Goal: Information Seeking & Learning: Learn about a topic

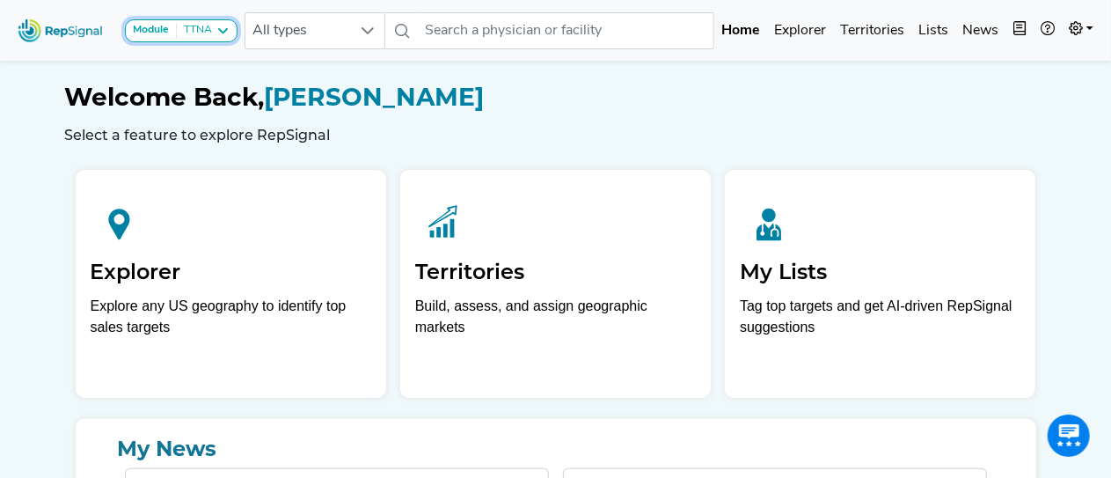
click at [223, 32] on icon at bounding box center [223, 31] width 14 height 14
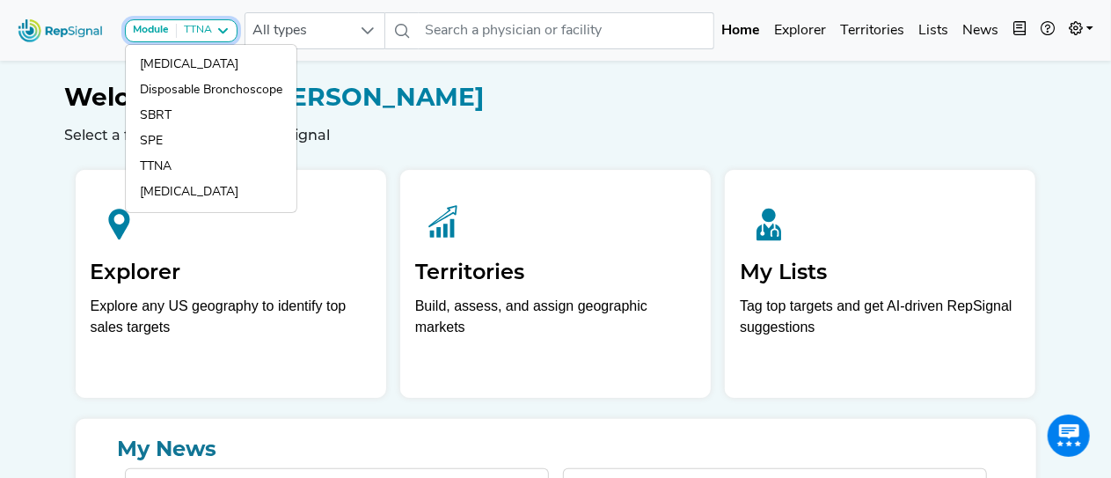
click at [223, 32] on icon at bounding box center [223, 31] width 14 height 14
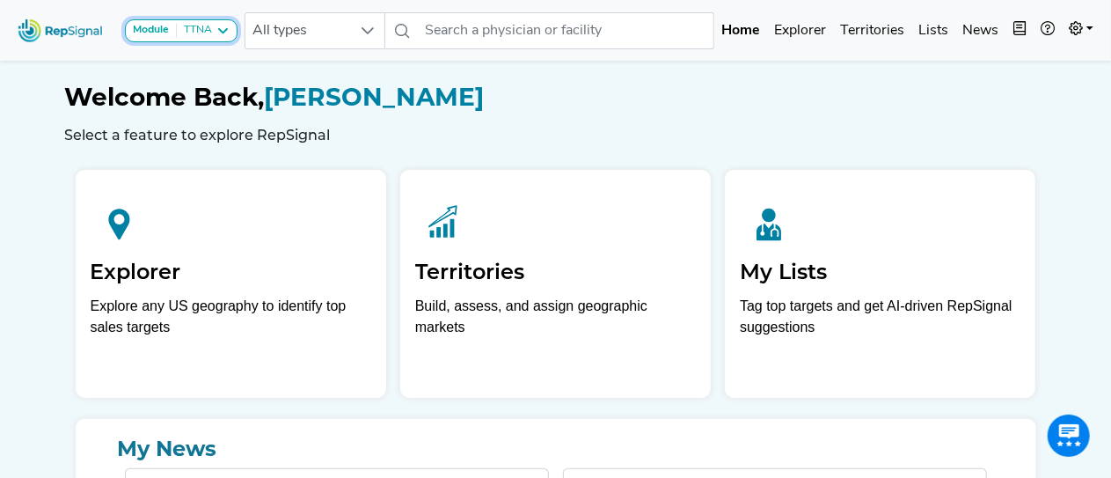
click at [223, 32] on icon at bounding box center [223, 31] width 14 height 14
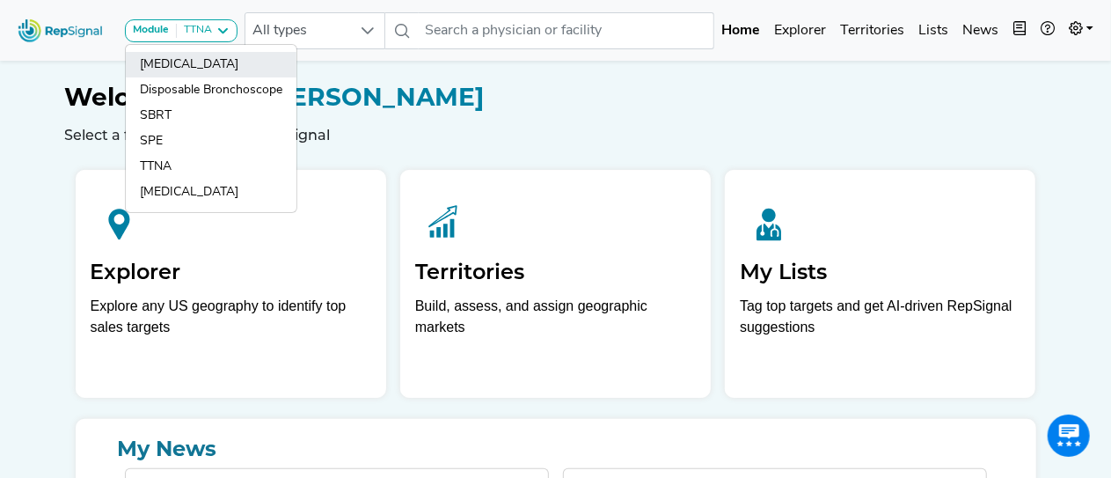
click at [200, 62] on link "[MEDICAL_DATA]" at bounding box center [211, 65] width 171 height 26
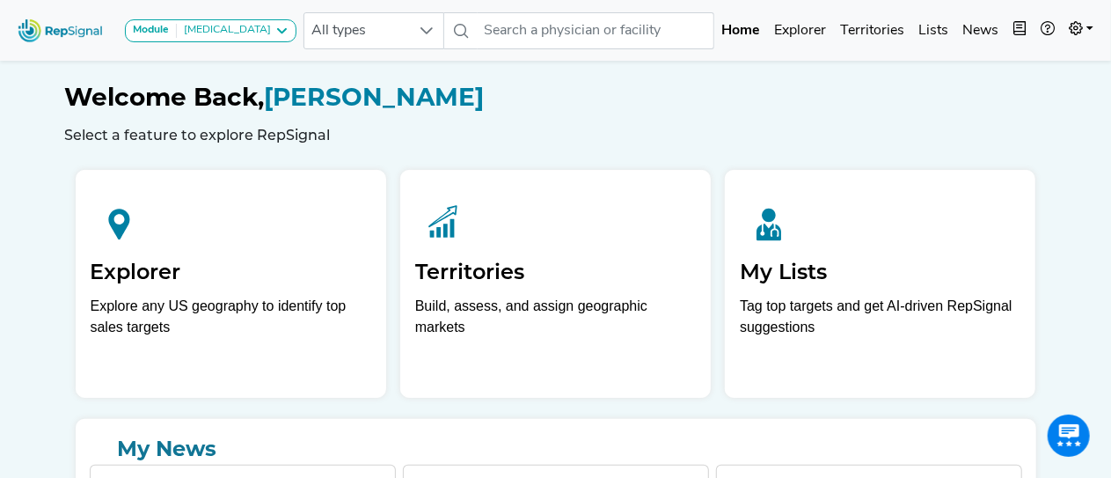
click at [274, 29] on icon at bounding box center [281, 31] width 14 height 14
click at [274, 27] on icon at bounding box center [281, 31] width 14 height 14
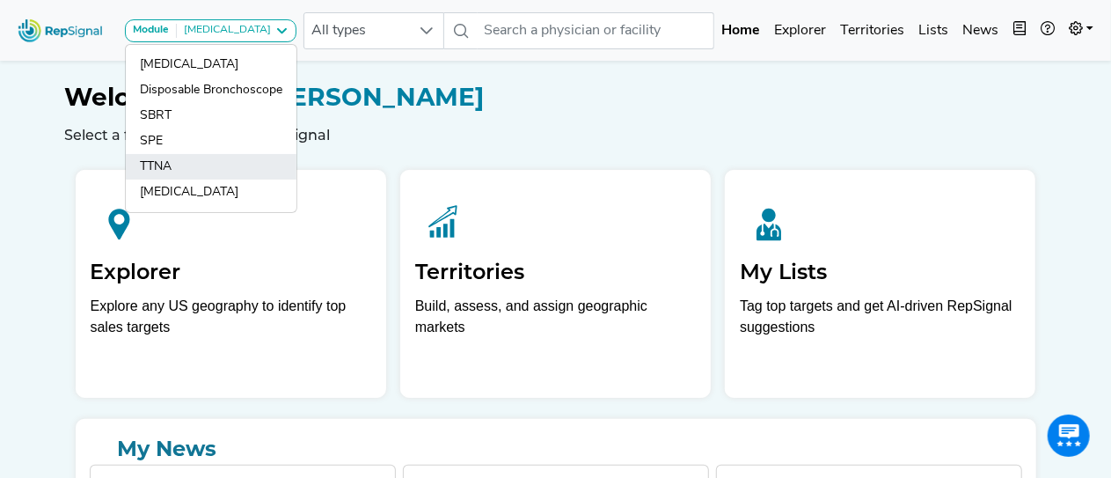
click at [158, 169] on link "TTNA" at bounding box center [211, 167] width 171 height 26
click at [168, 161] on div "Explorer Explore any US geography to identify top sales targets Territories Bui…" at bounding box center [556, 277] width 975 height 242
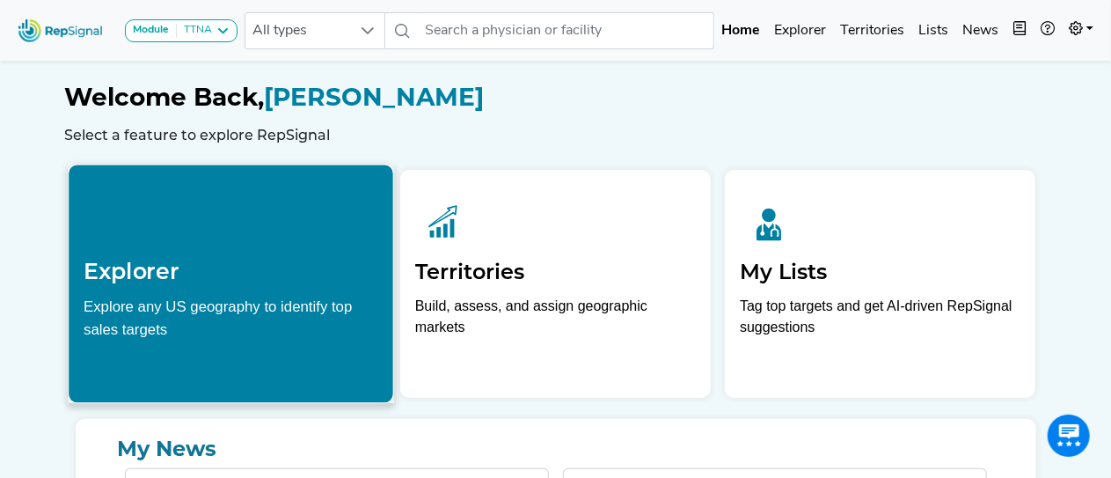
click at [118, 218] on icon at bounding box center [114, 221] width 60 height 60
click at [296, 284] on h2 "Explorer" at bounding box center [231, 271] width 295 height 26
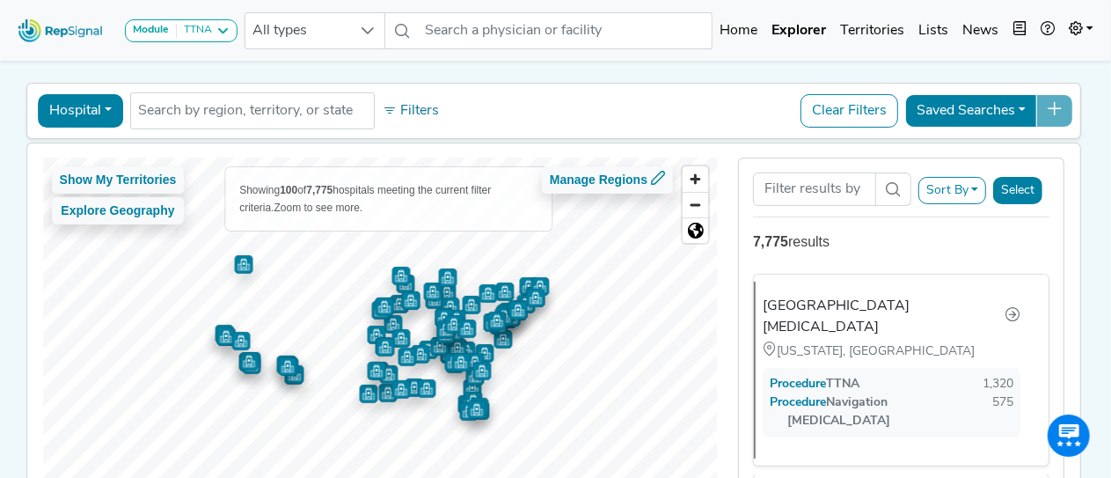
scroll to position [51, 0]
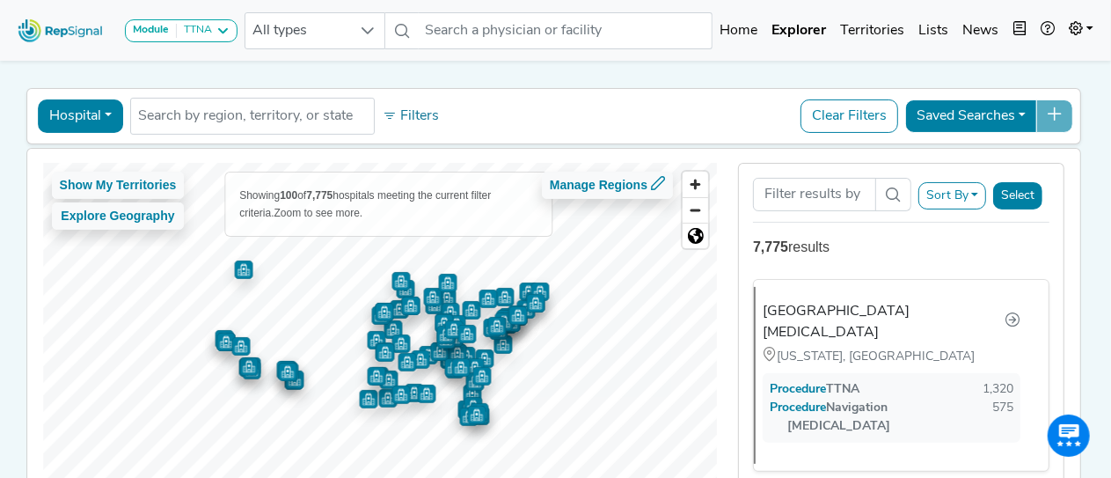
click at [96, 117] on button "Hospital" at bounding box center [80, 115] width 85 height 33
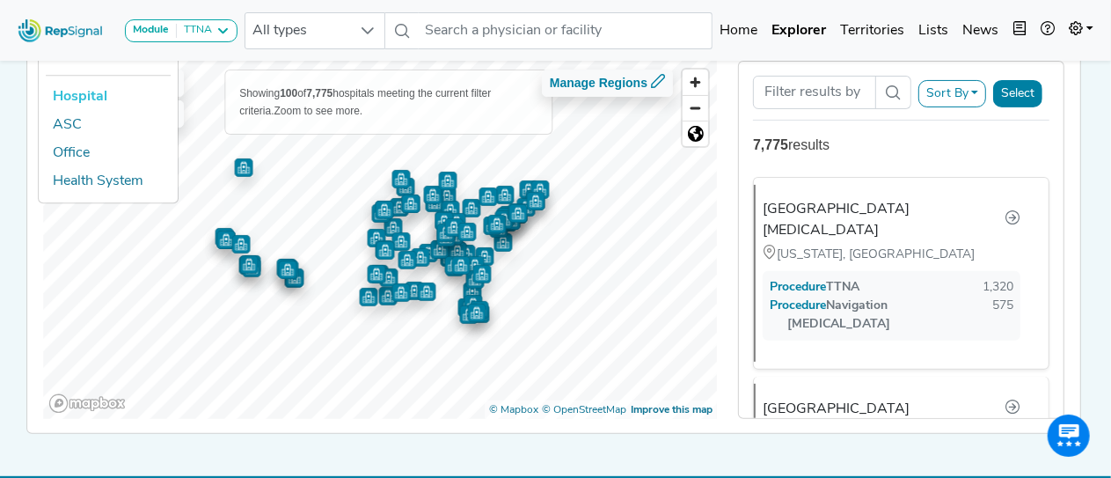
scroll to position [157, 0]
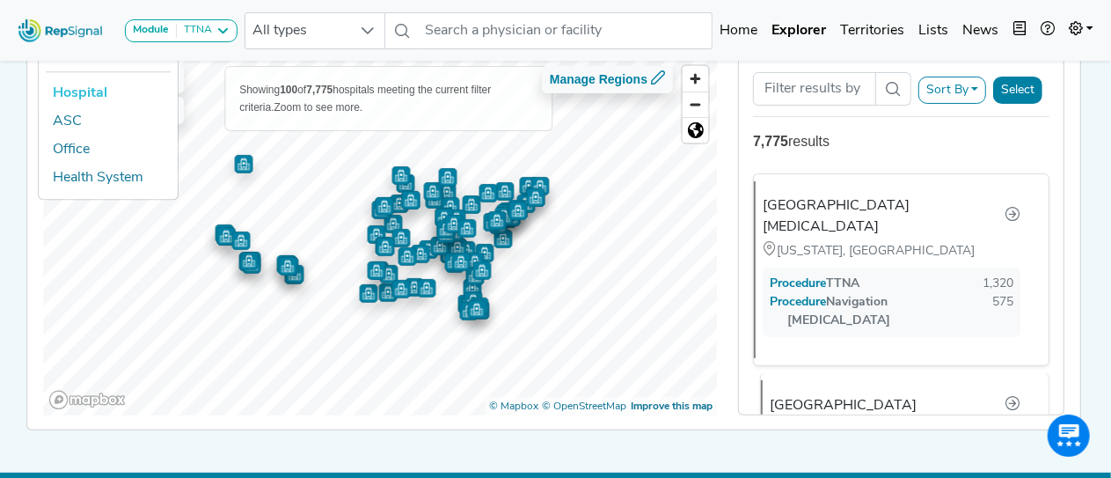
click at [837, 395] on div "[GEOGRAPHIC_DATA]" at bounding box center [843, 405] width 147 height 21
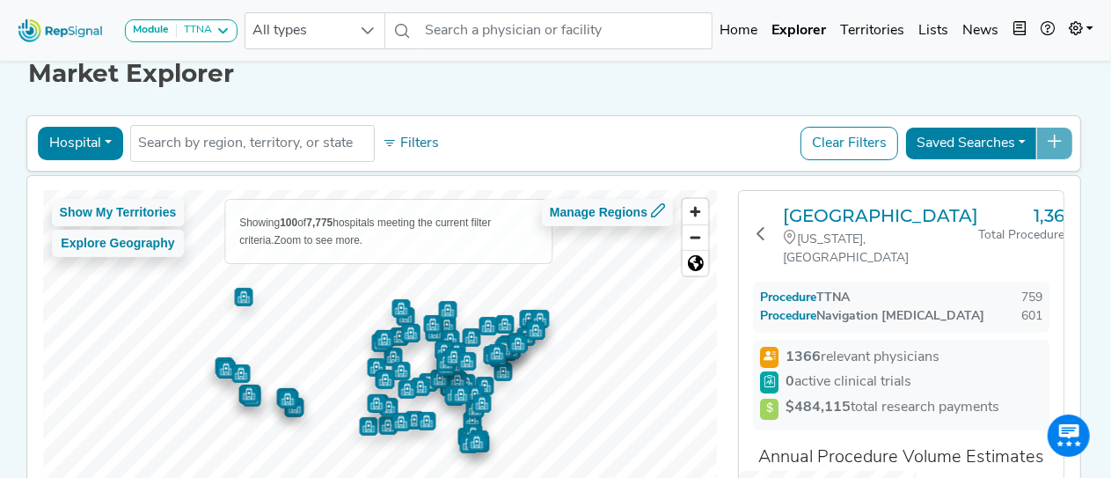
scroll to position [2, 0]
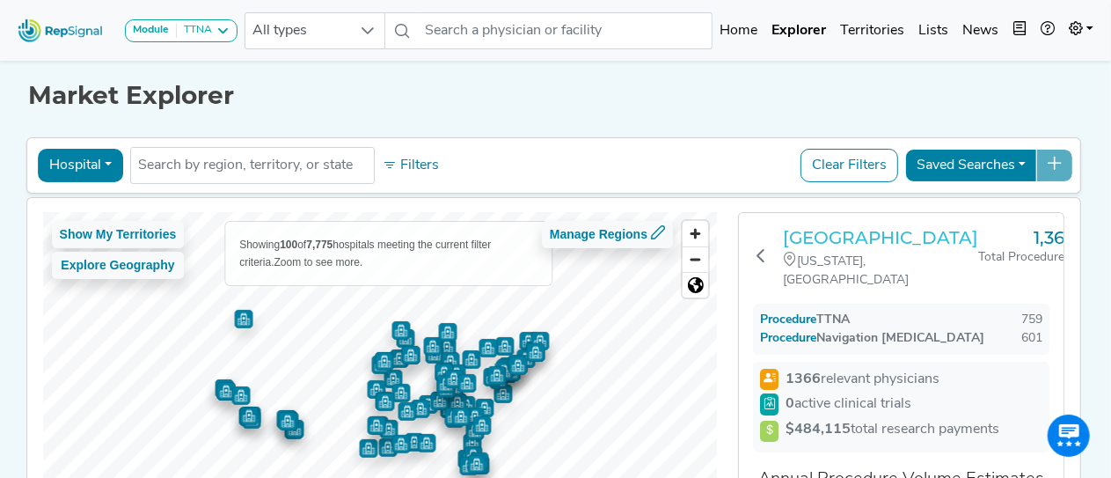
click at [830, 242] on h3 "[GEOGRAPHIC_DATA]" at bounding box center [880, 237] width 195 height 21
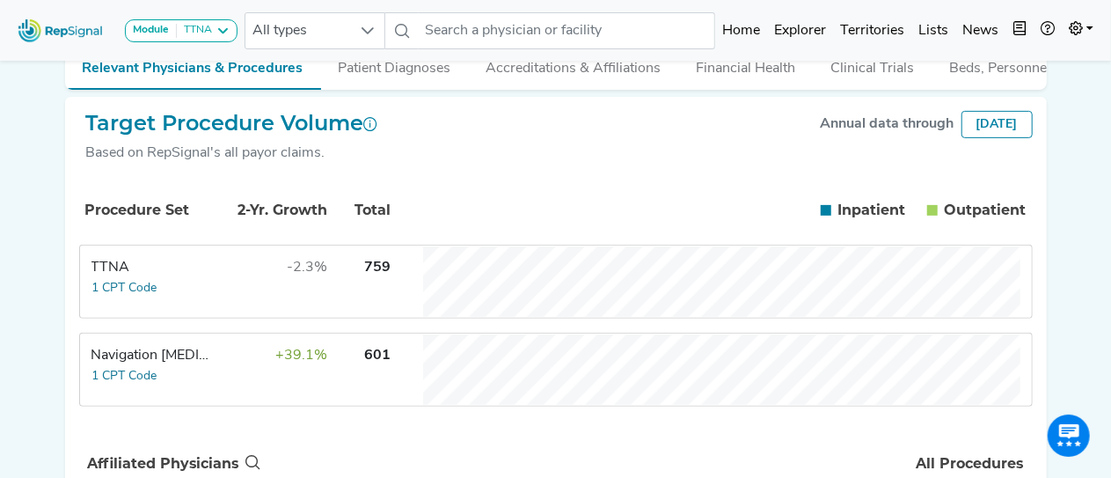
scroll to position [263, 0]
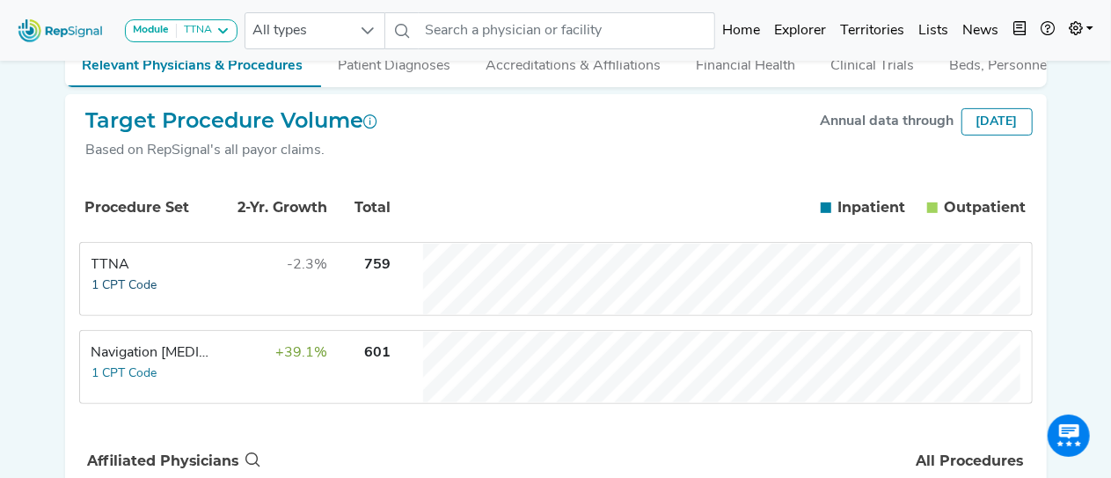
click at [133, 295] on button "1 CPT Code" at bounding box center [124, 285] width 67 height 20
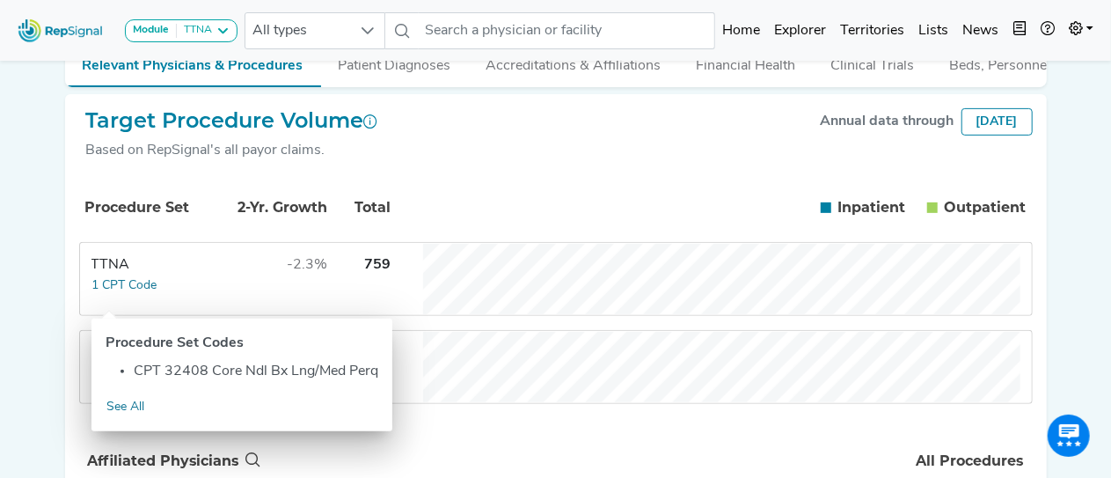
click at [412, 418] on div "Procedure Set 2-Yr. Growth Total Inpatient In Outpatient Out TTNA 1 CPT Code -2…" at bounding box center [556, 296] width 954 height 243
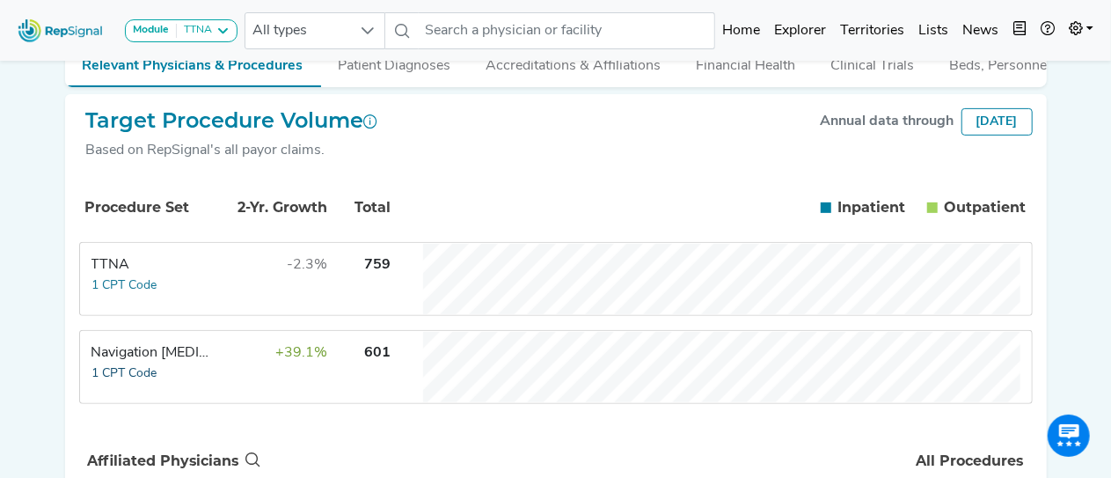
click at [140, 384] on button "1 CPT Code" at bounding box center [124, 373] width 67 height 20
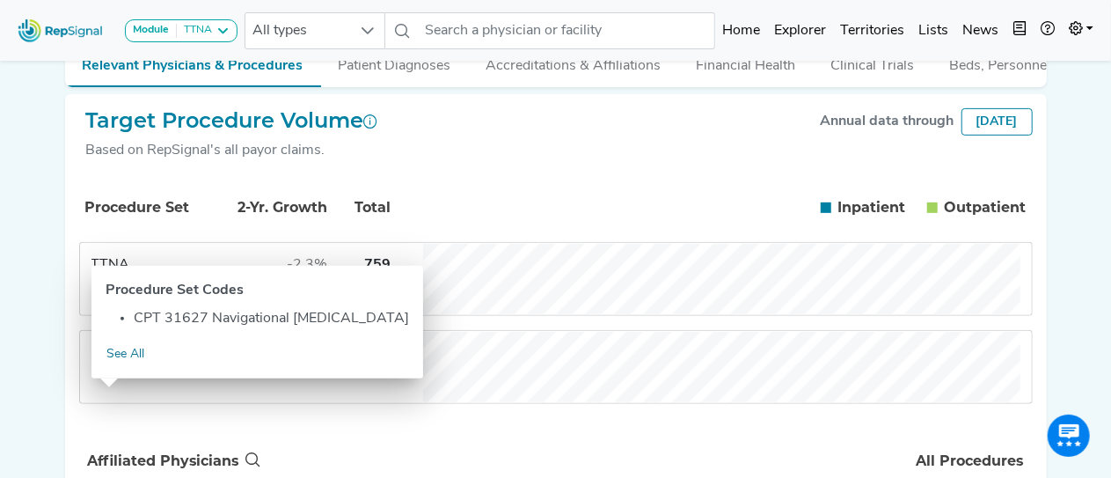
click at [429, 449] on th "All Procedures" at bounding box center [648, 461] width 767 height 58
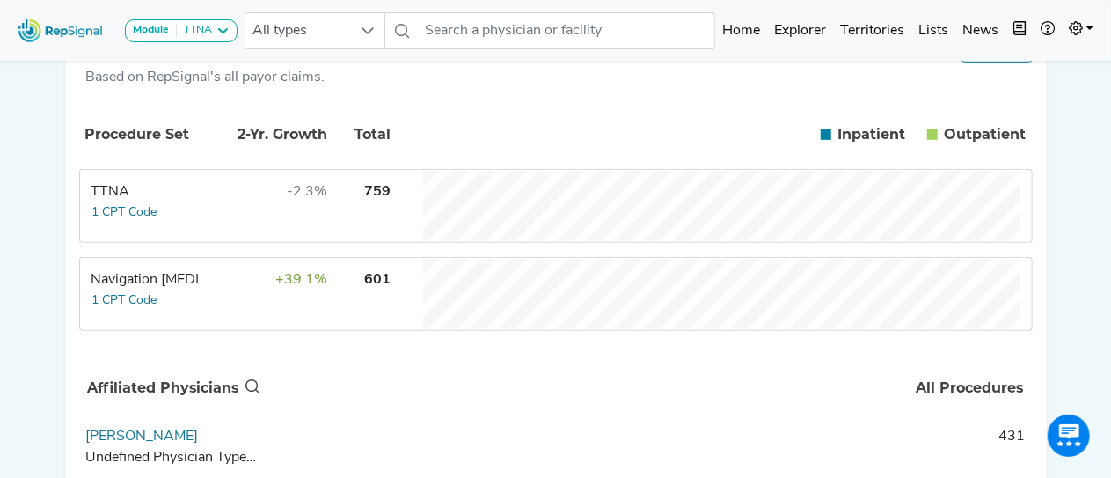
scroll to position [347, 0]
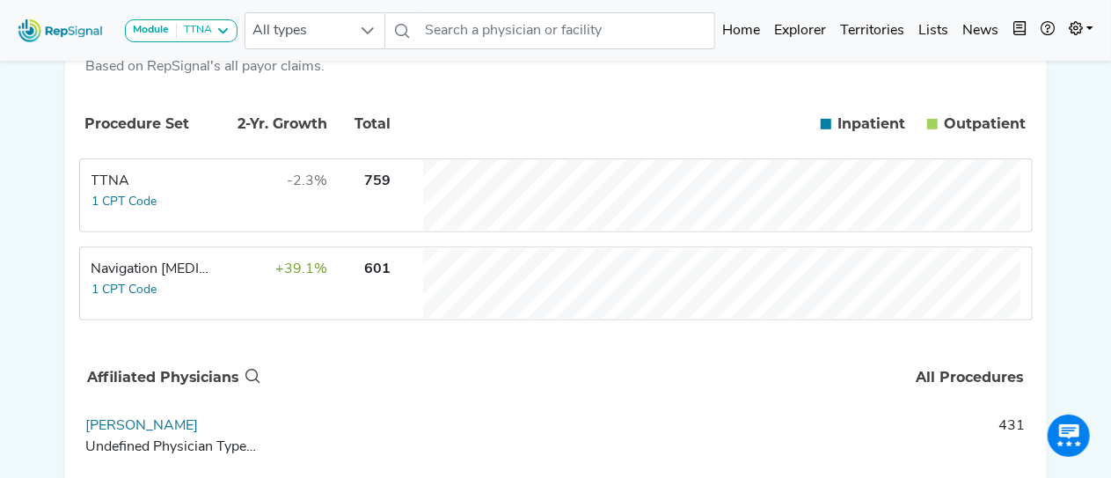
click at [243, 301] on td "+39.1%" at bounding box center [272, 283] width 114 height 70
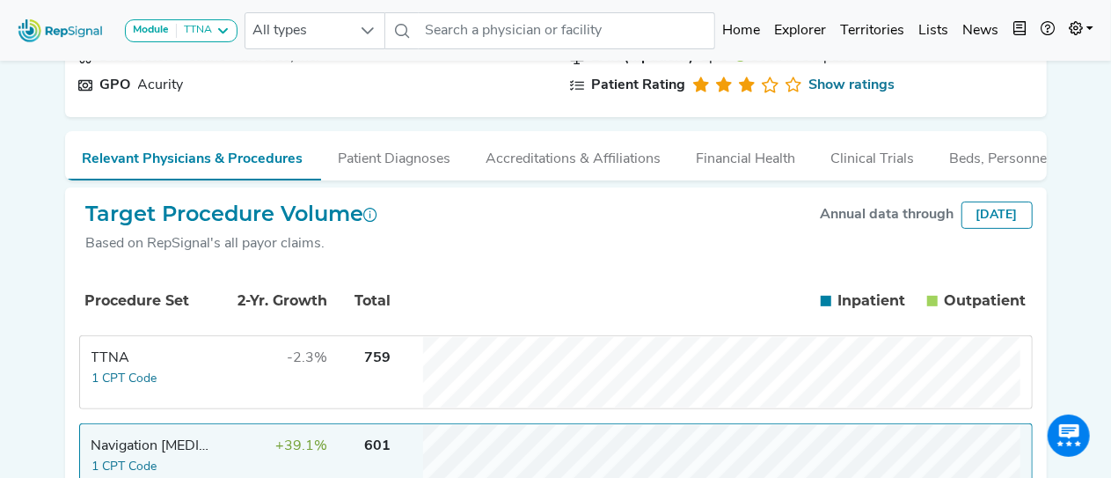
scroll to position [146, 0]
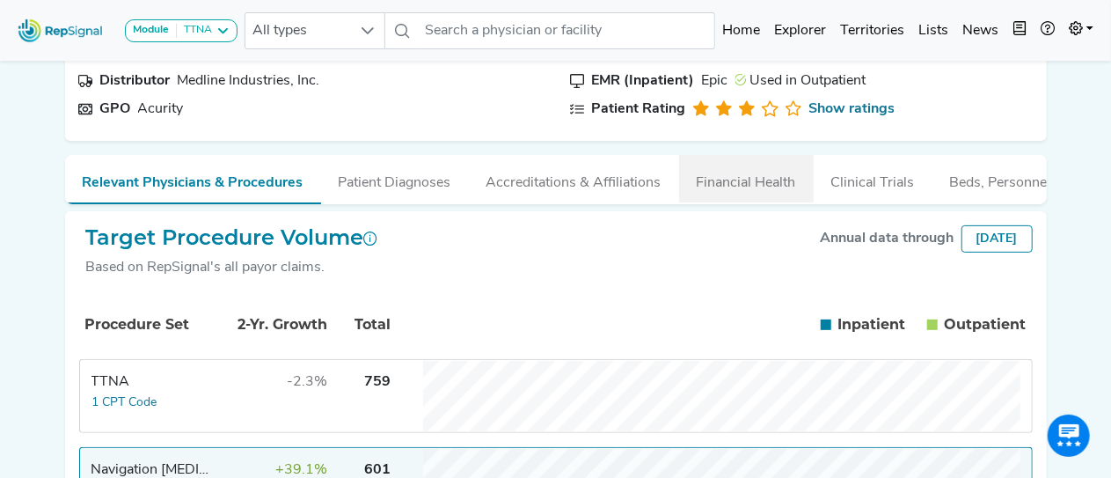
click at [728, 187] on button "Financial Health" at bounding box center [746, 179] width 135 height 48
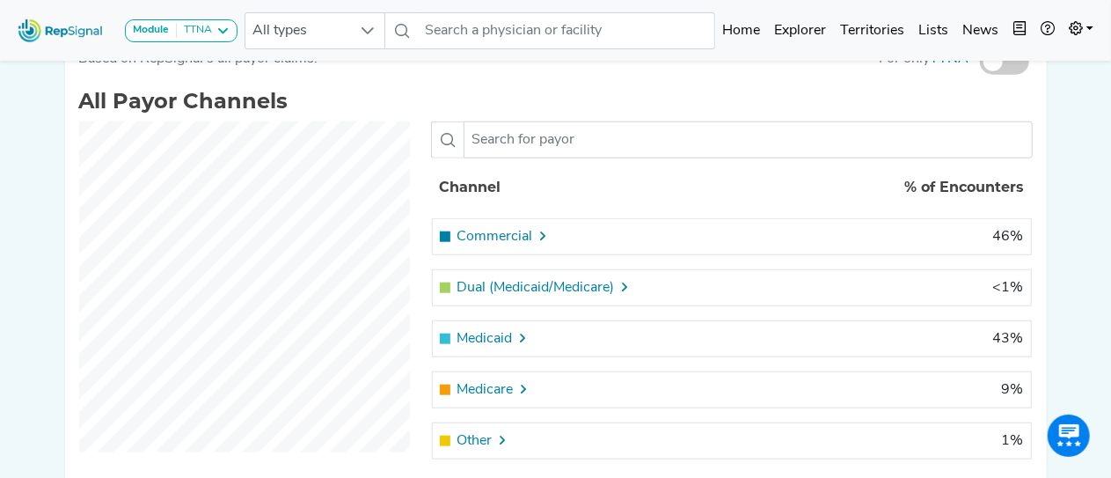
scroll to position [754, 0]
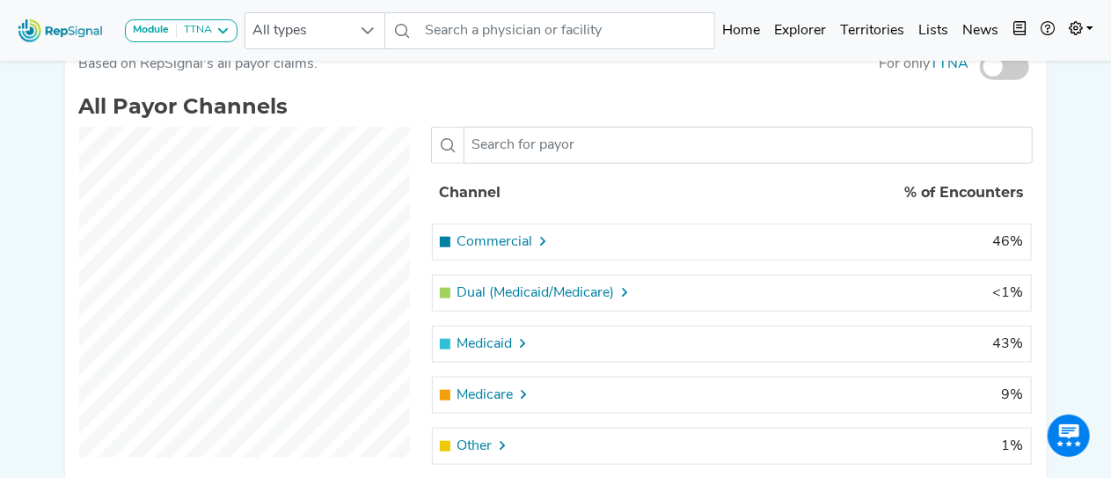
click at [541, 248] on icon at bounding box center [544, 241] width 14 height 14
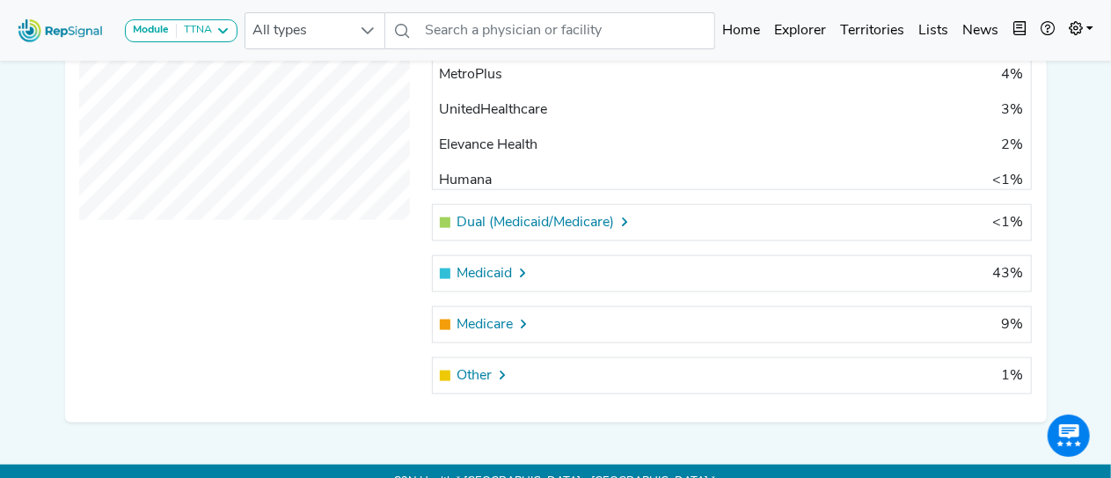
scroll to position [1003, 0]
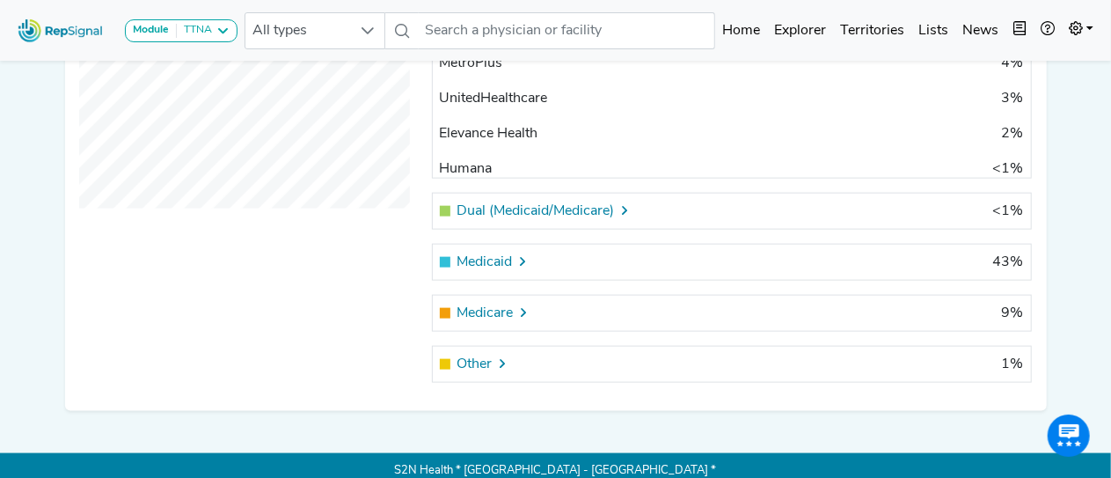
click at [487, 262] on span "Medicaid" at bounding box center [484, 262] width 55 height 21
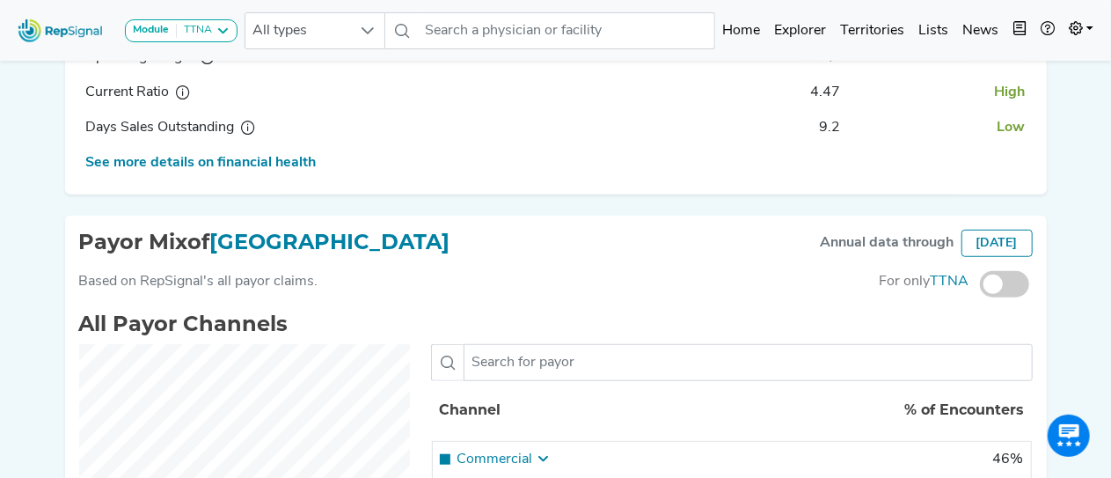
scroll to position [653, 0]
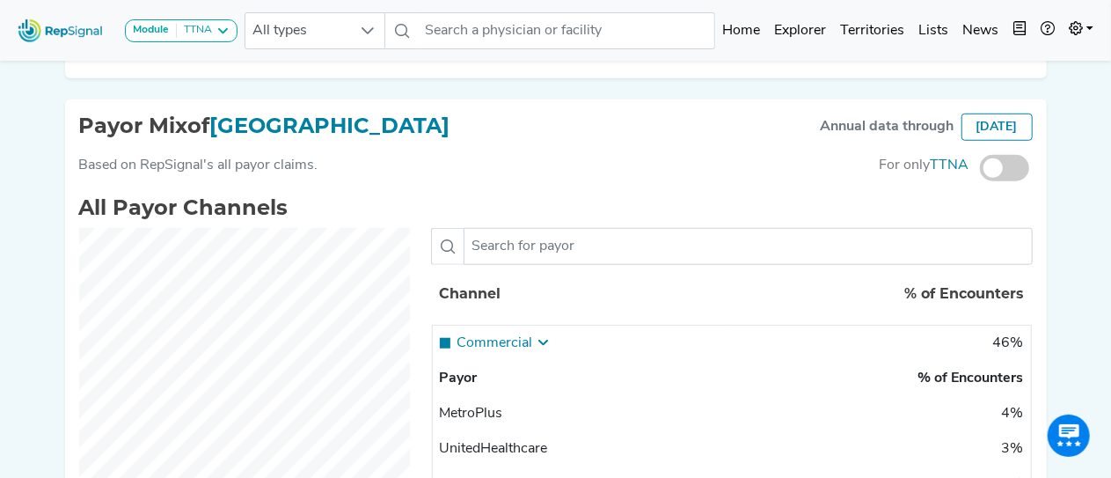
click at [996, 181] on span at bounding box center [1004, 168] width 49 height 26
click at [980, 169] on input "checkbox" at bounding box center [980, 169] width 0 height 0
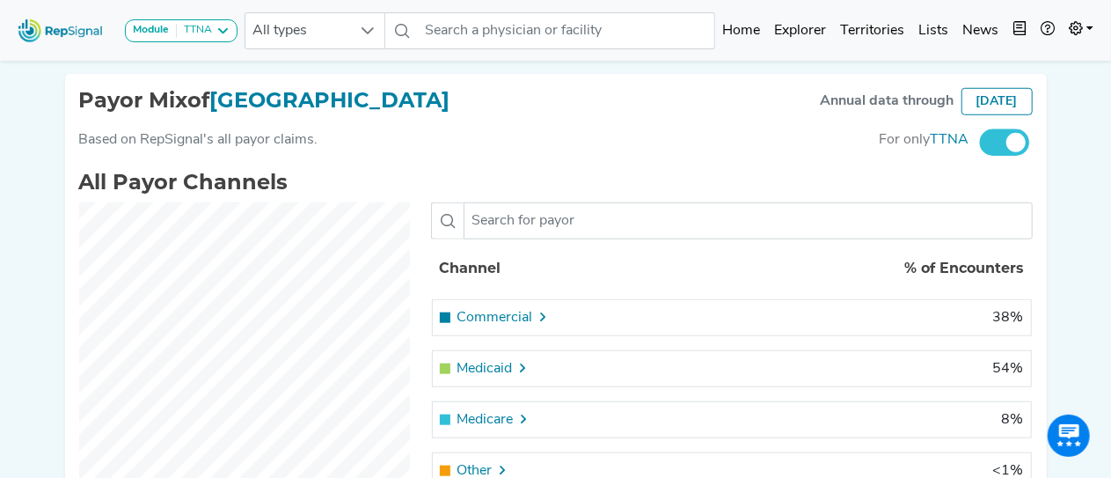
scroll to position [736, 0]
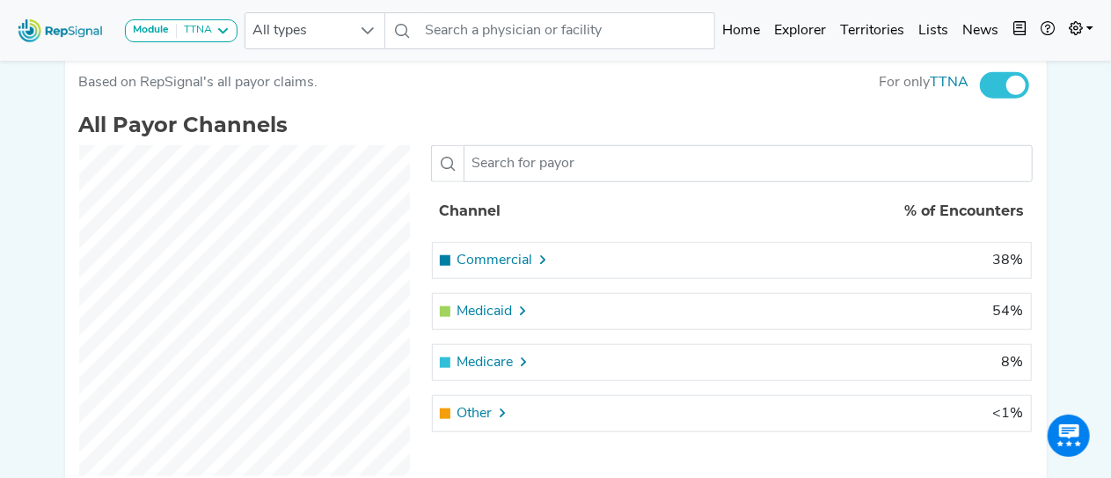
click at [712, 271] on div "Commercial" at bounding box center [582, 260] width 285 height 21
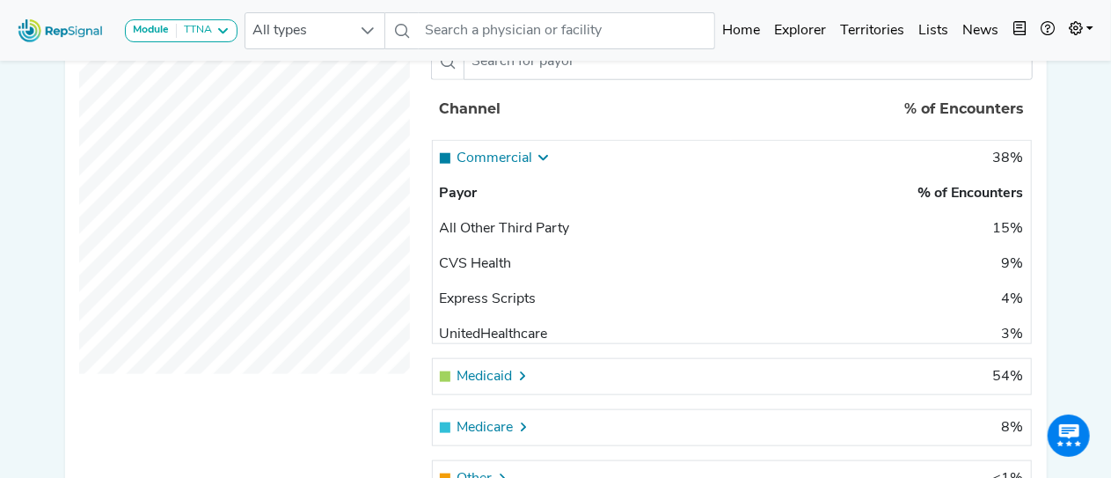
scroll to position [973, 0]
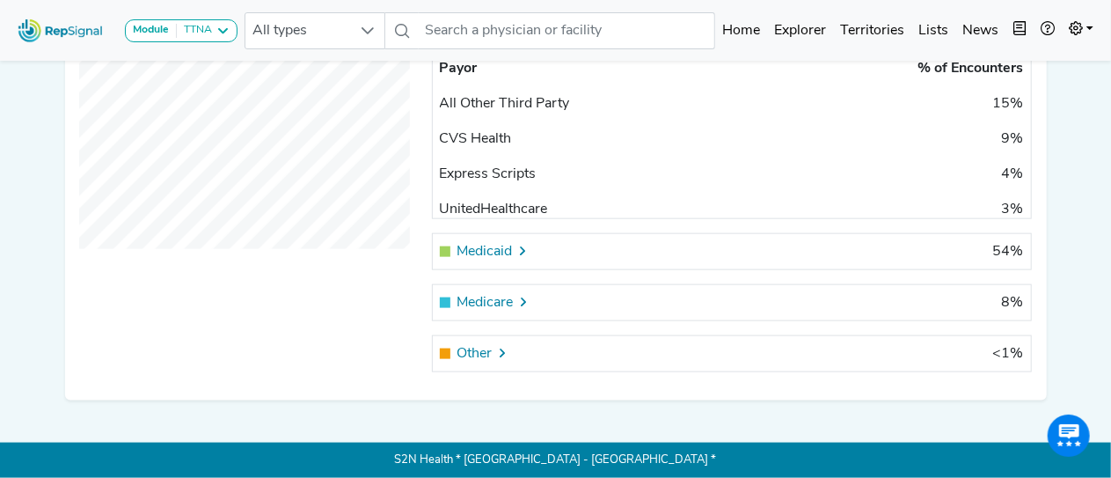
click at [469, 247] on span "Medicaid" at bounding box center [484, 251] width 55 height 21
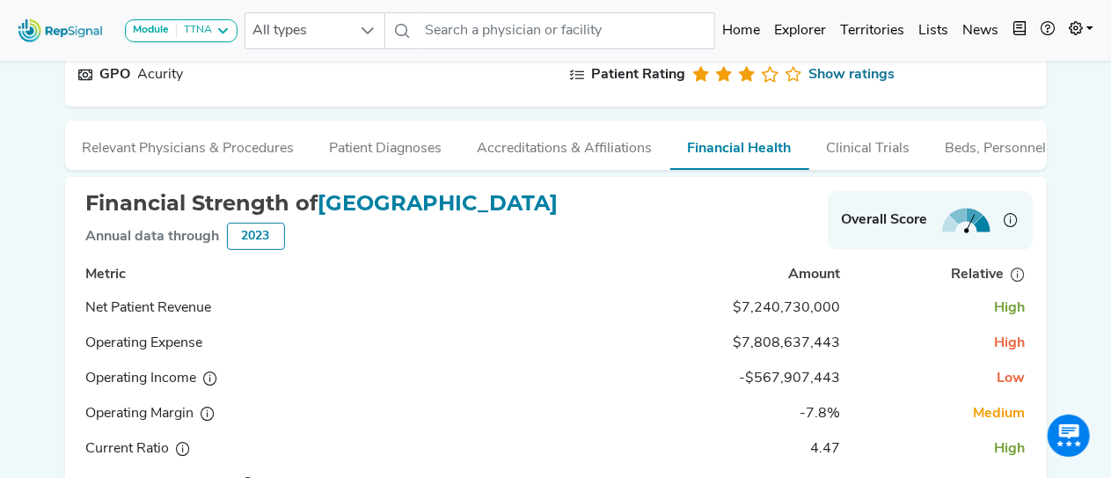
scroll to position [130, 0]
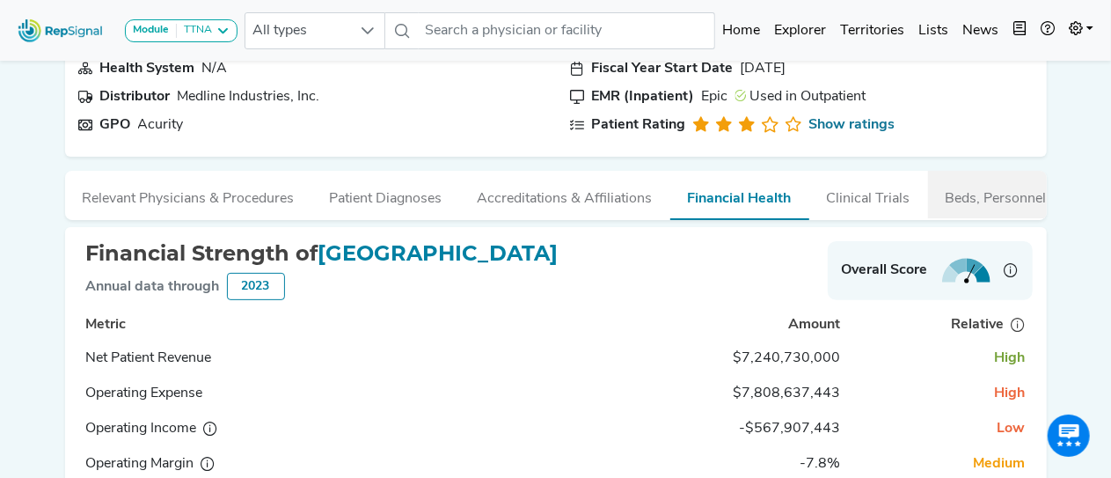
click at [1002, 193] on button "Beds, Personnel, and ORs" at bounding box center [1026, 195] width 197 height 48
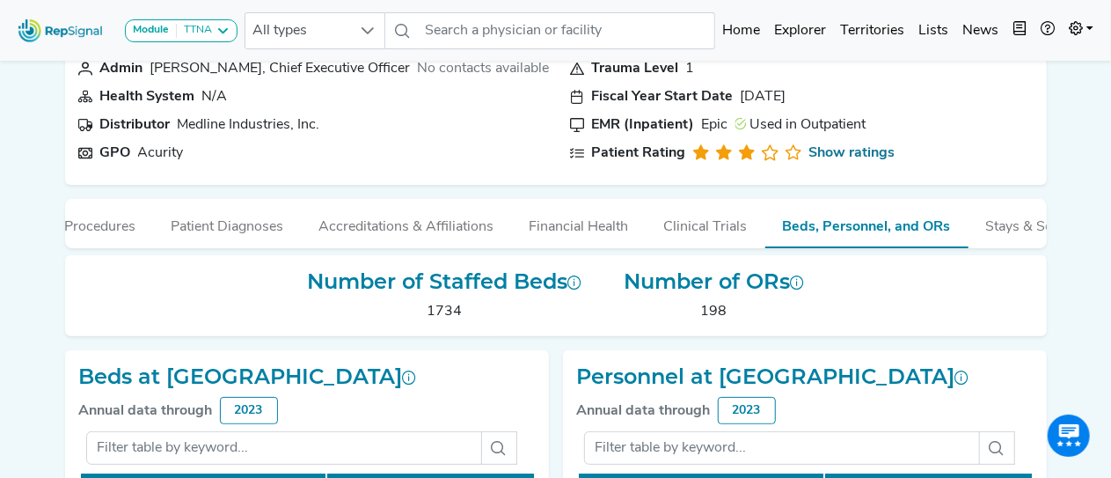
scroll to position [0, 0]
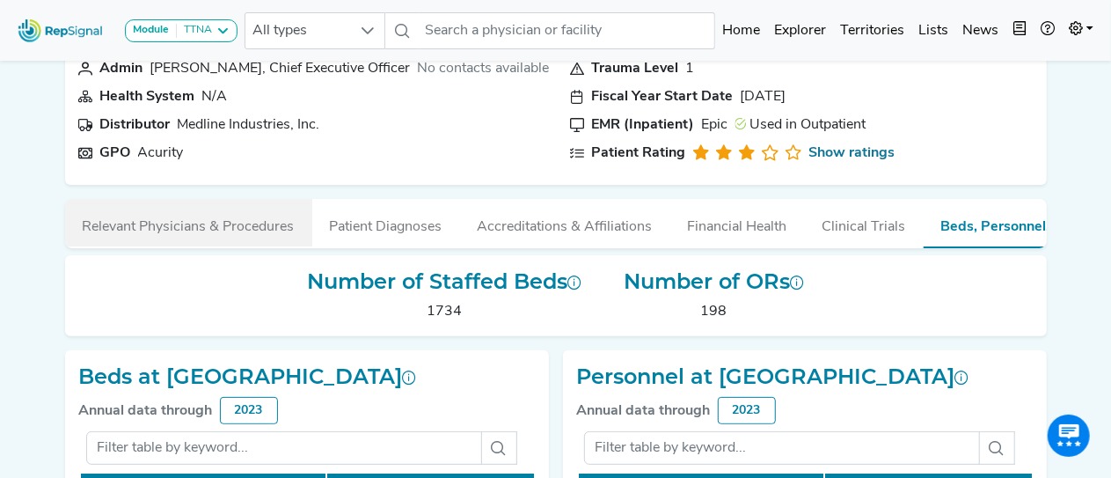
click at [244, 228] on button "Relevant Physicians & Procedures" at bounding box center [188, 223] width 247 height 48
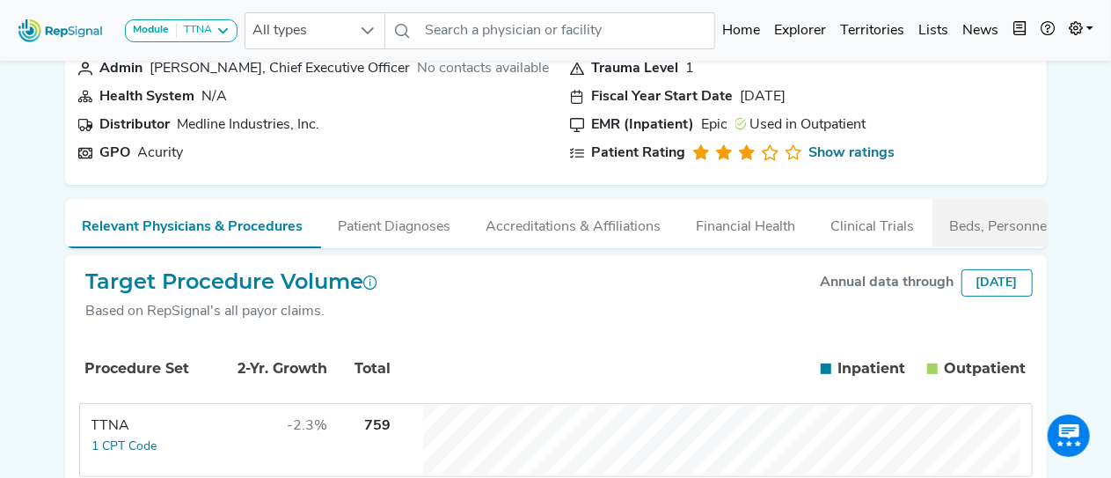
click at [989, 226] on button "Beds, Personnel, and ORs" at bounding box center [1031, 223] width 197 height 48
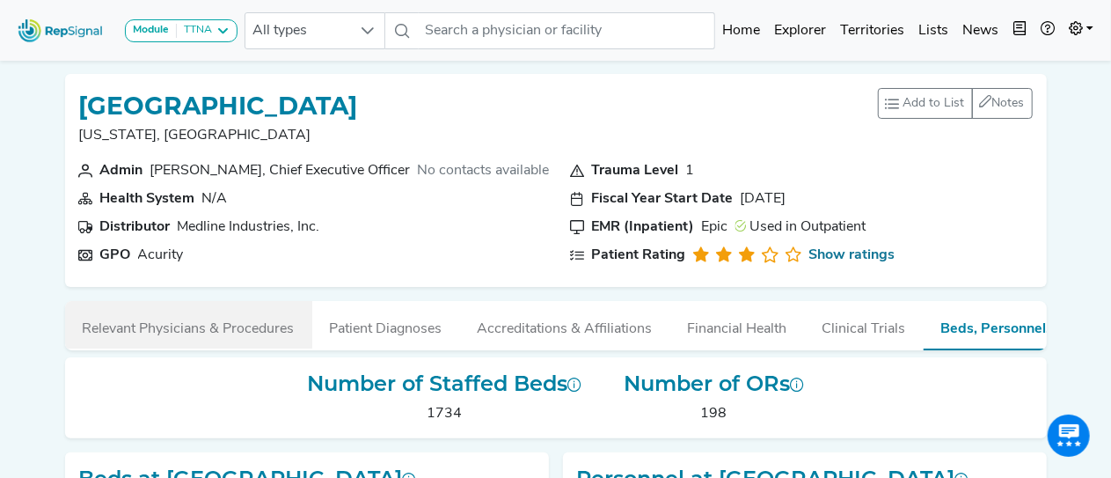
click at [211, 326] on button "Relevant Physicians & Procedures" at bounding box center [188, 325] width 247 height 48
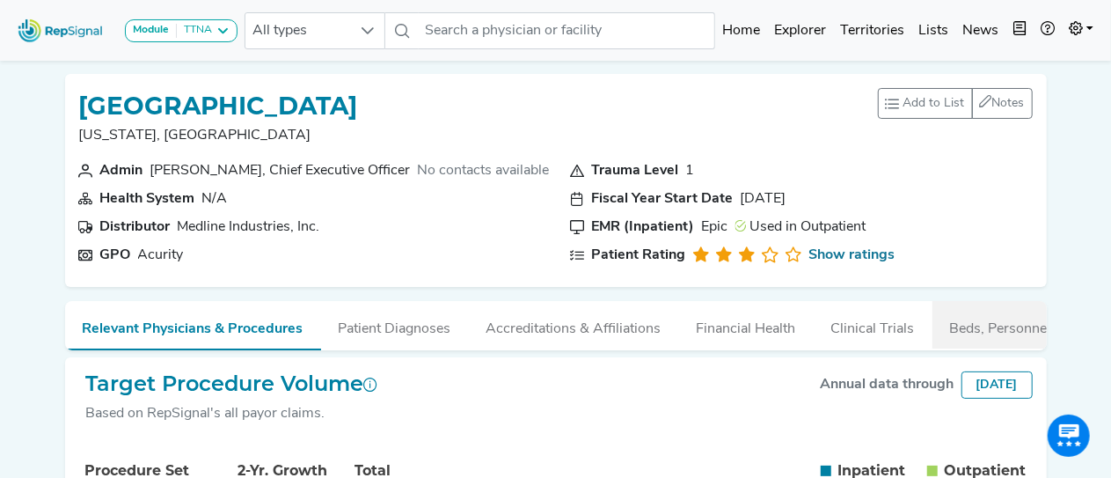
click at [977, 333] on button "Beds, Personnel, and ORs" at bounding box center [1031, 325] width 197 height 48
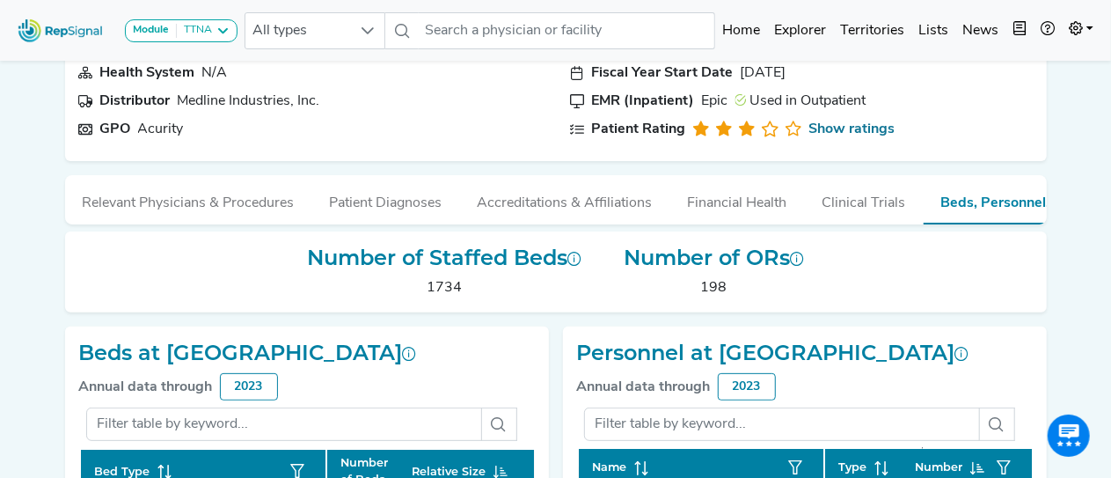
scroll to position [117, 0]
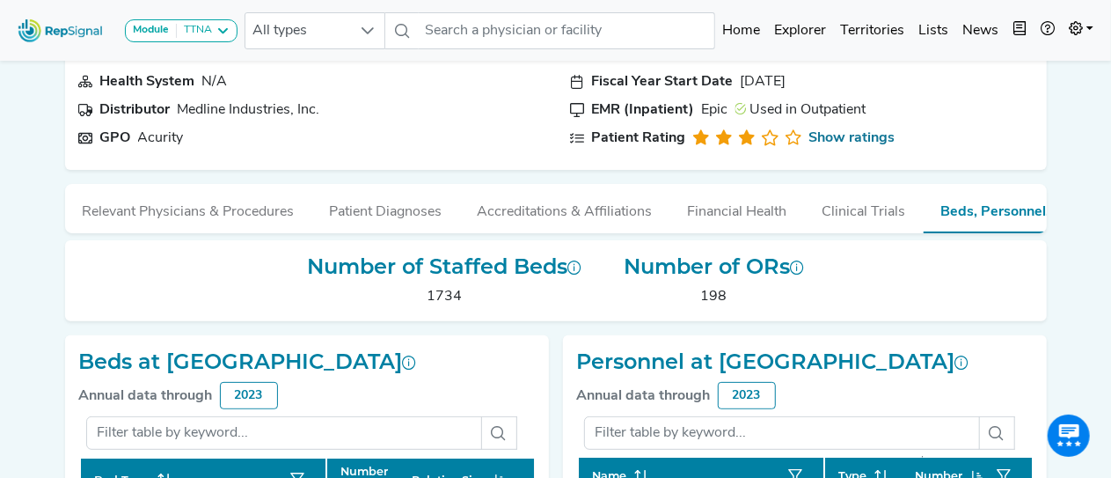
click at [69, 242] on div "Number of Staffed Beds 1734 Number of ORs 198" at bounding box center [556, 274] width 1024 height 96
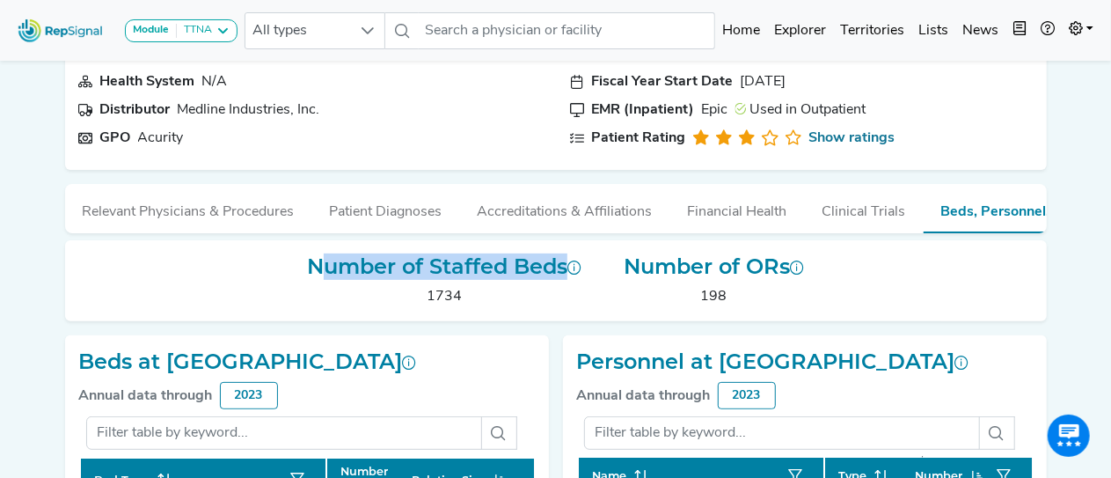
click at [69, 242] on div "Number of Staffed Beds 1734 Number of ORs 198" at bounding box center [556, 274] width 1024 height 96
click at [563, 27] on input "text" at bounding box center [567, 30] width 296 height 37
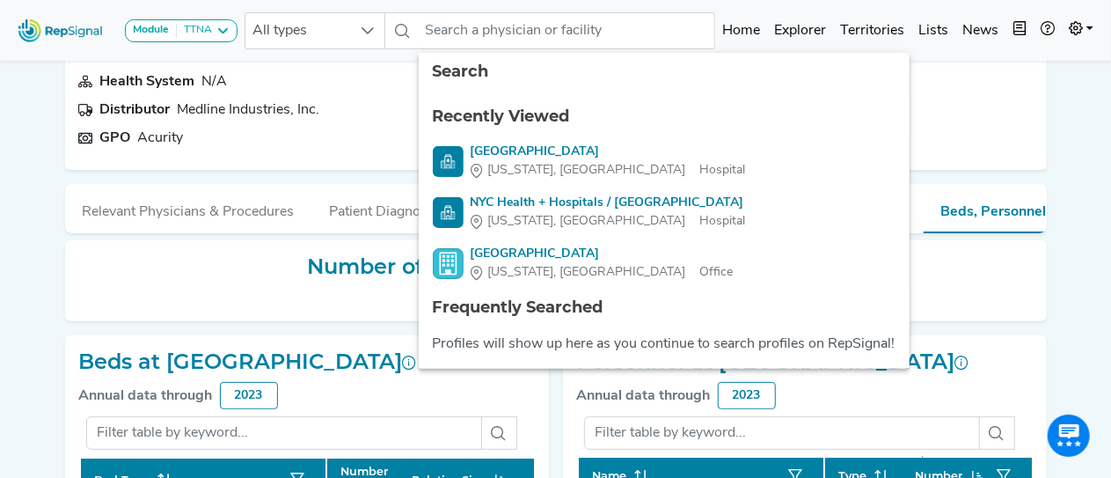
click at [1065, 142] on div "Module TTNA [MEDICAL_DATA] Disposable Bronchoscope SBRT SPE TTNA [MEDICAL_DATA]…" at bounding box center [555, 442] width 1111 height 1119
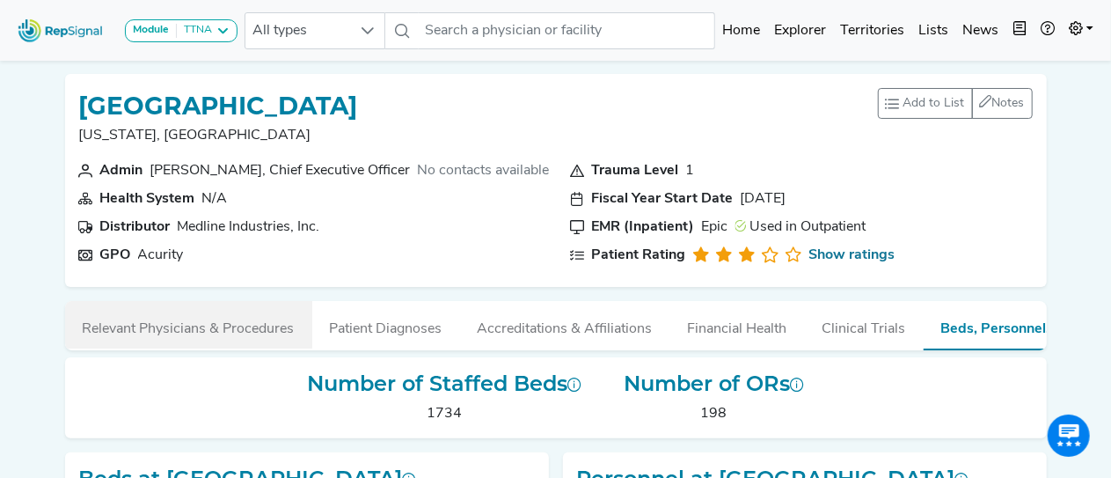
click at [261, 322] on button "Relevant Physicians & Procedures" at bounding box center [188, 325] width 247 height 48
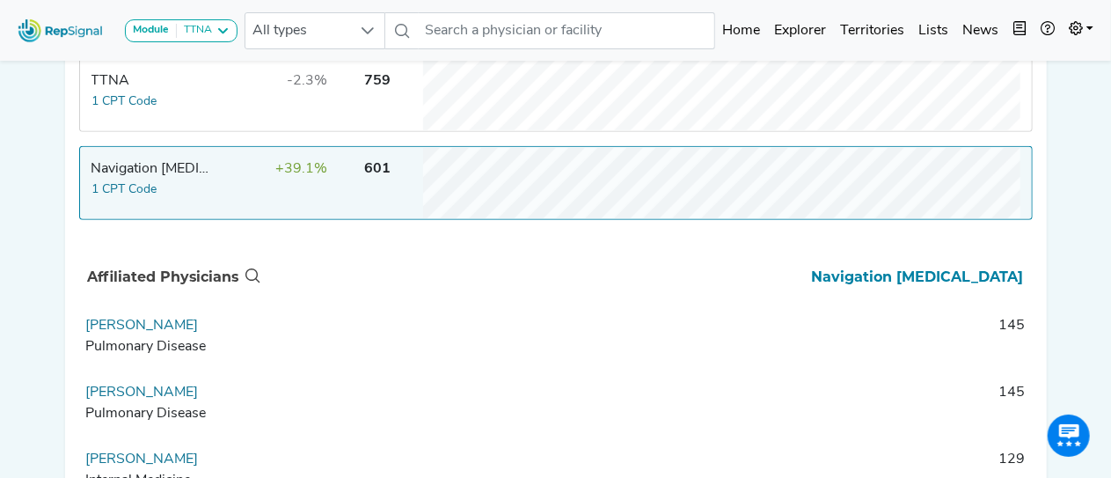
scroll to position [566, 0]
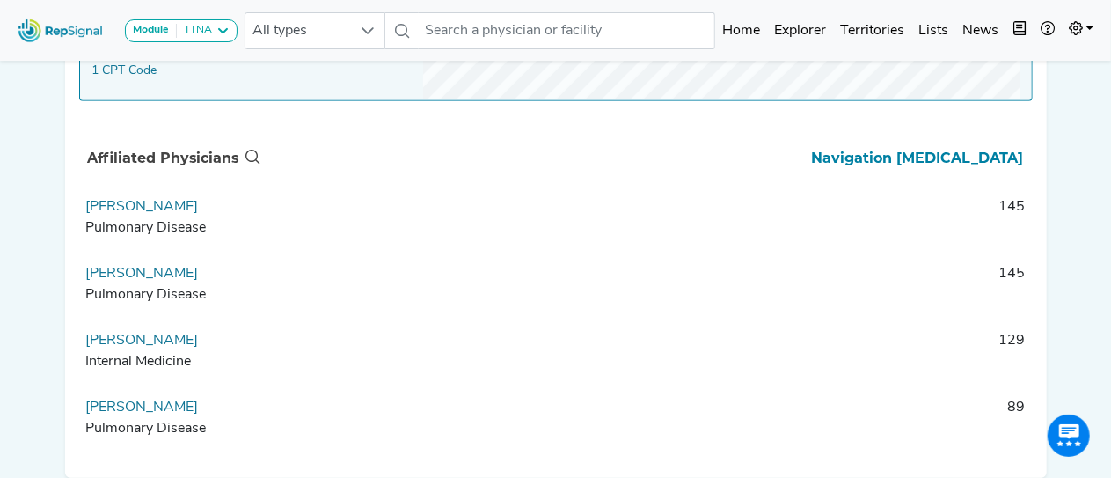
click at [540, 293] on td "145" at bounding box center [648, 289] width 769 height 53
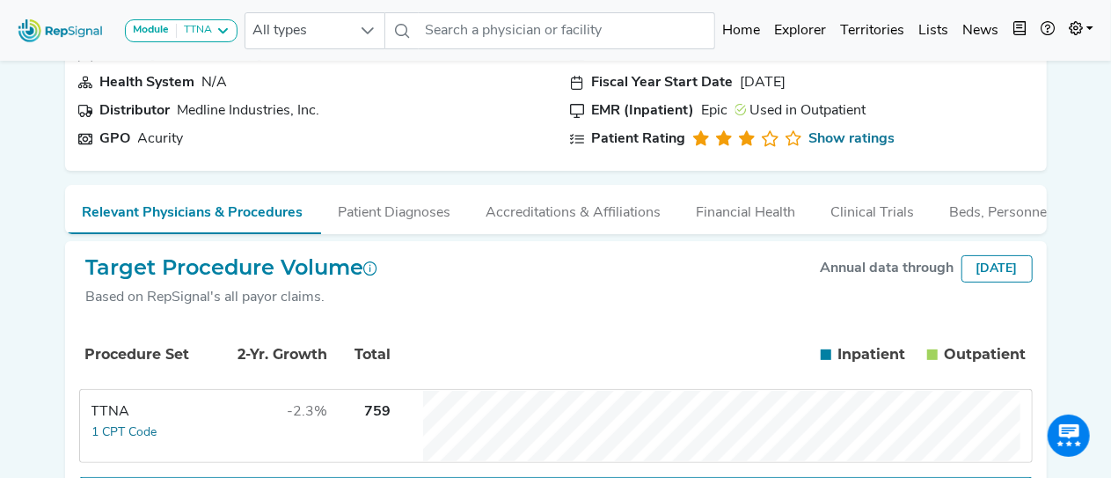
scroll to position [117, 0]
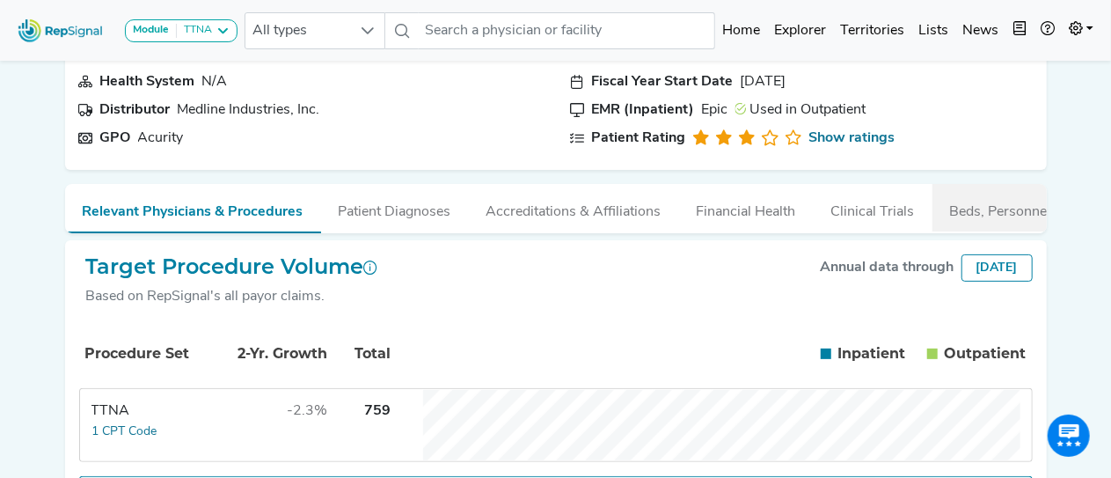
click at [997, 212] on button "Beds, Personnel, and ORs" at bounding box center [1031, 208] width 197 height 48
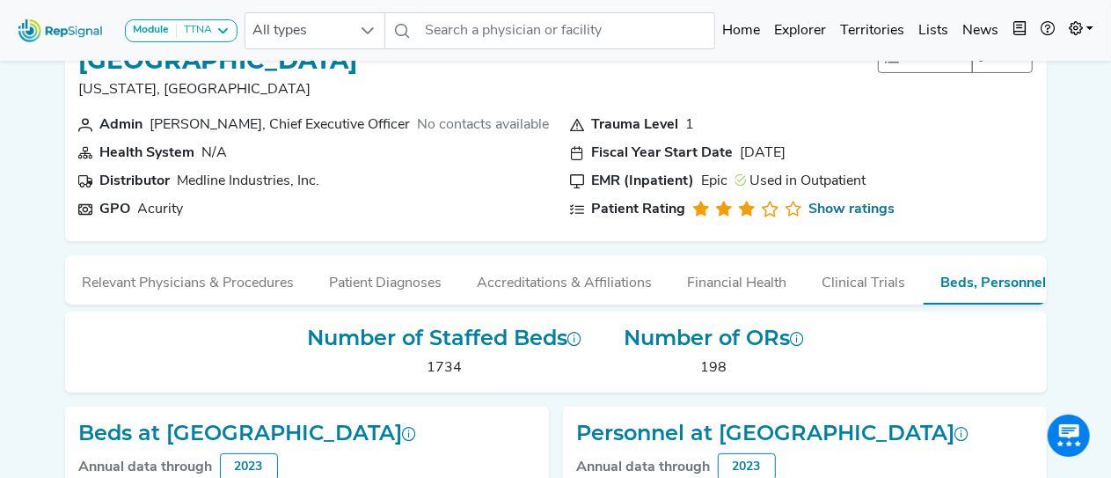
scroll to position [0, 0]
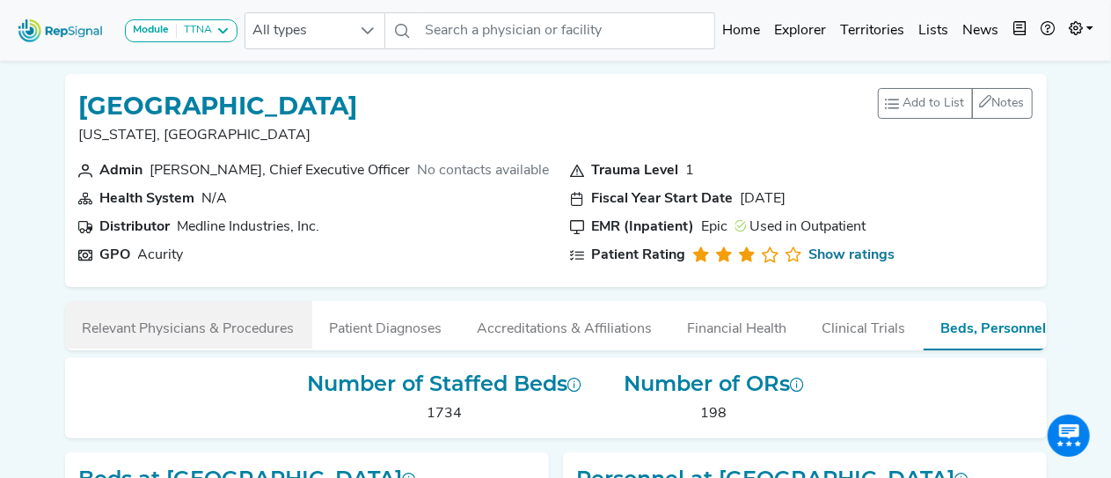
click at [209, 323] on button "Relevant Physicians & Procedures" at bounding box center [188, 325] width 247 height 48
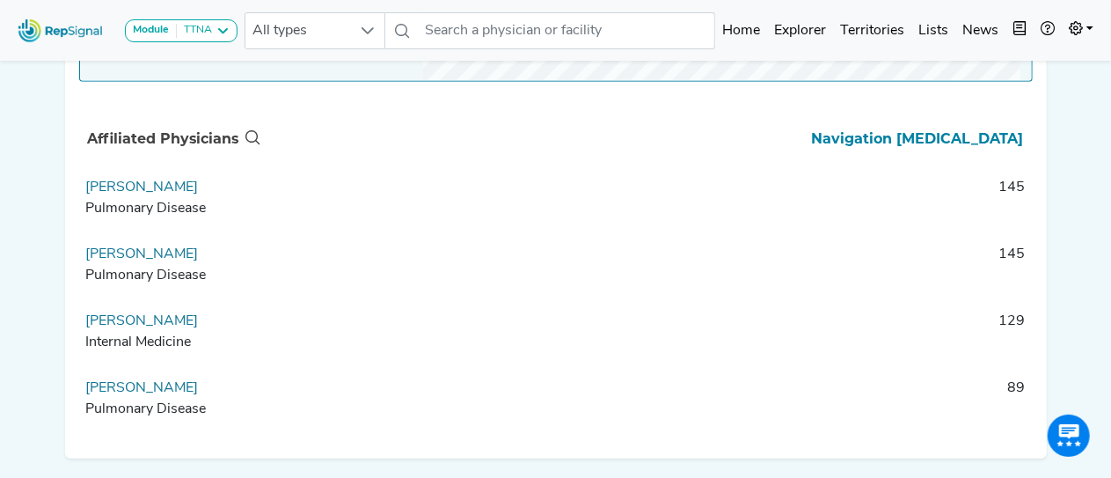
scroll to position [582, 0]
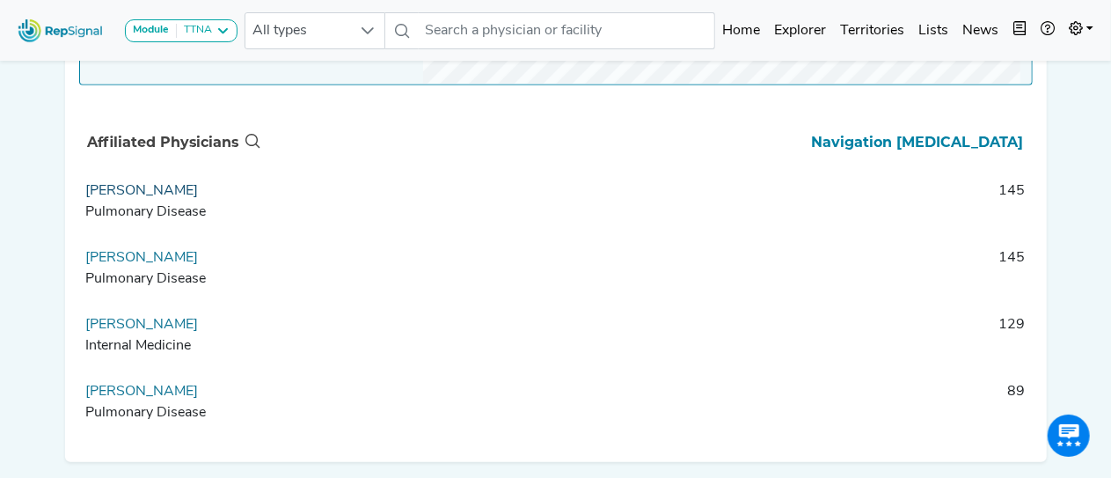
click at [132, 198] on link "[PERSON_NAME]" at bounding box center [142, 191] width 113 height 14
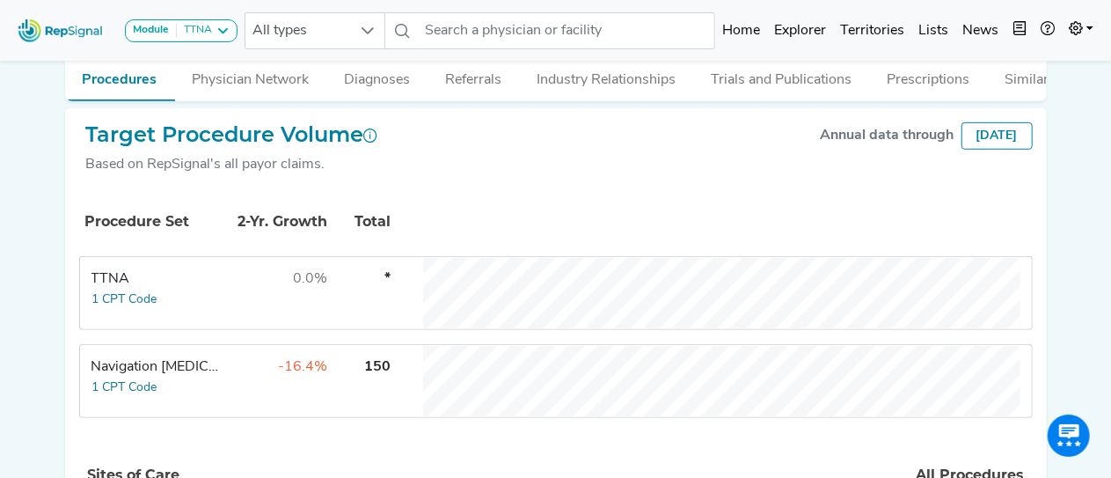
scroll to position [512, 0]
